Goal: Information Seeking & Learning: Learn about a topic

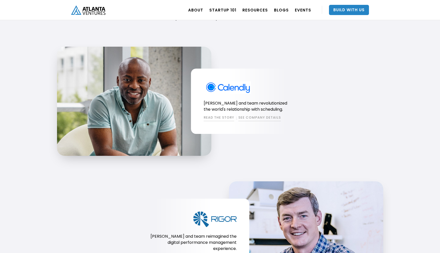
scroll to position [456, 0]
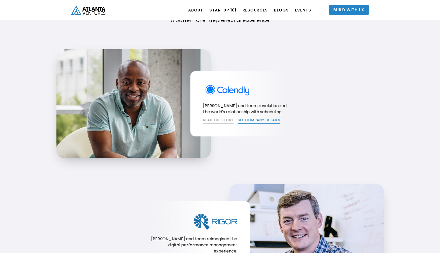
click at [243, 120] on link "SEE COMPANY DETAILS" at bounding box center [259, 120] width 43 height 6
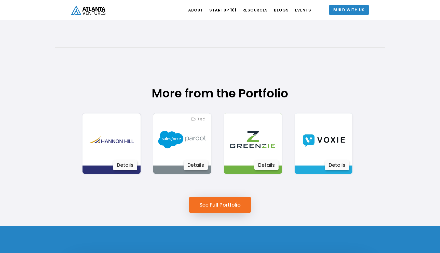
scroll to position [241, 0]
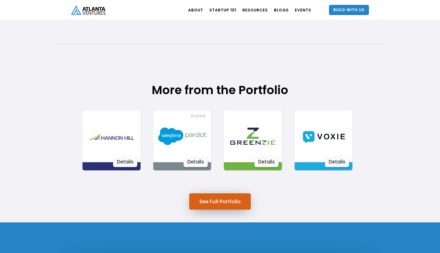
click at [218, 203] on link "See Full Portfolio" at bounding box center [220, 201] width 62 height 16
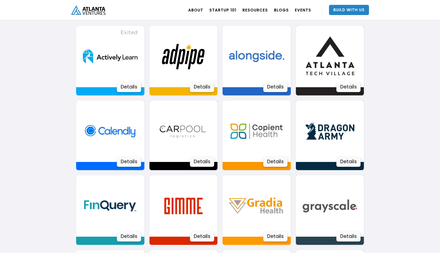
scroll to position [364, 0]
